Goal: Information Seeking & Learning: Learn about a topic

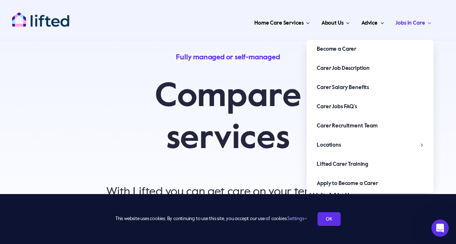
click at [408, 21] on span "Jobs in Care" at bounding box center [409, 23] width 29 height 12
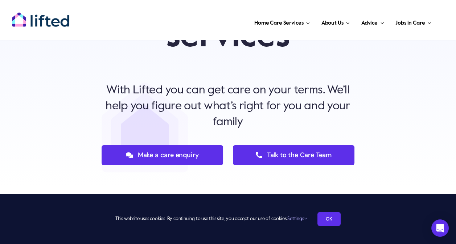
scroll to position [99, 0]
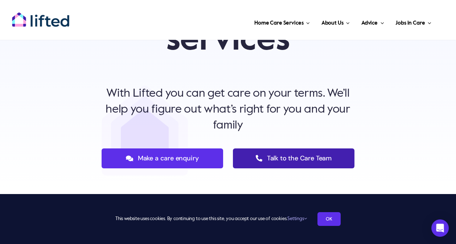
click at [293, 158] on span "Talk to the Care Team" at bounding box center [299, 159] width 65 height 8
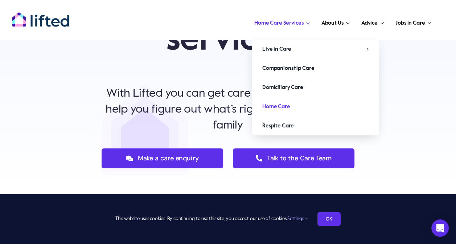
click at [275, 106] on span "Home Care" at bounding box center [276, 107] width 28 height 12
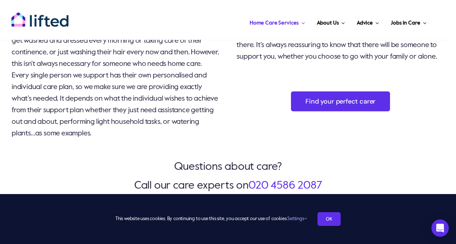
scroll to position [2009, 0]
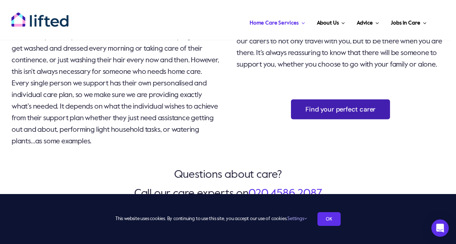
click at [345, 113] on span "Find your perfect carer" at bounding box center [340, 110] width 70 height 8
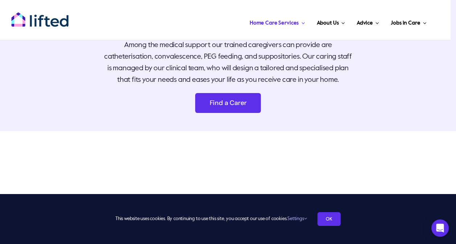
scroll to position [3527, 0]
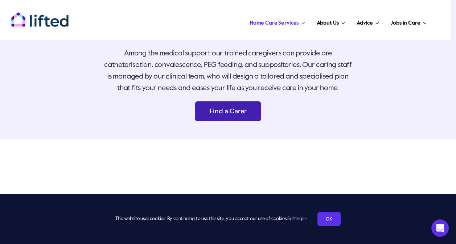
click at [217, 115] on span "Find a Carer" at bounding box center [228, 112] width 37 height 8
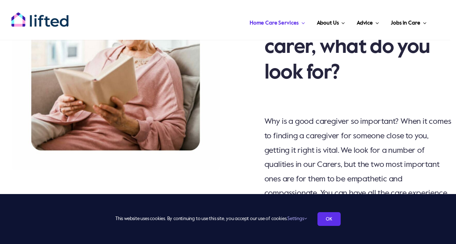
scroll to position [3527, 0]
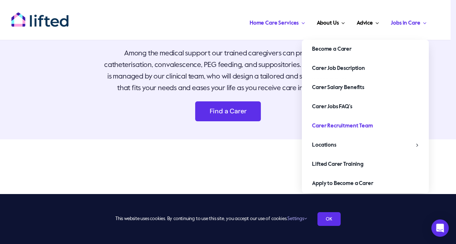
click at [364, 128] on span "Carer Recruitment Team" at bounding box center [342, 126] width 61 height 12
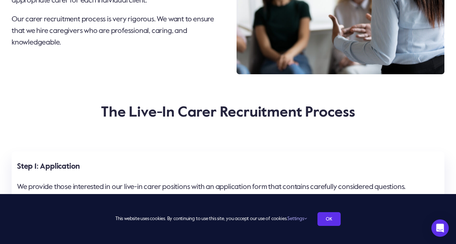
scroll to position [678, 0]
